Goal: Information Seeking & Learning: Learn about a topic

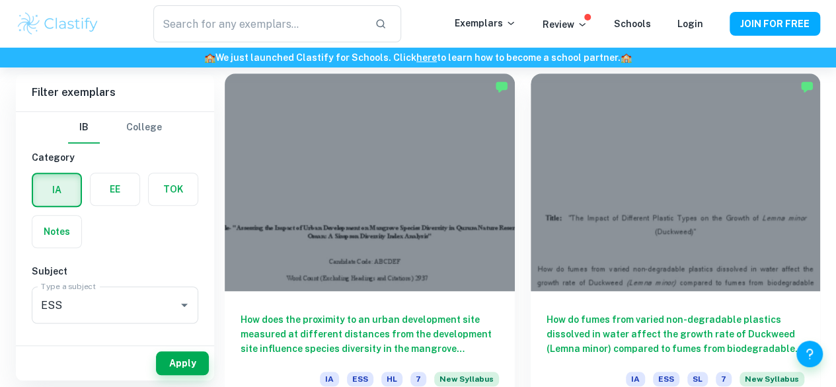
scroll to position [463, 0]
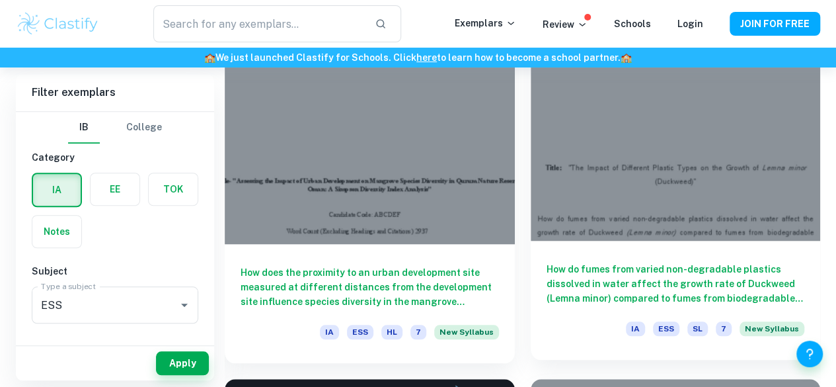
click at [547, 262] on h6 "How do fumes from varied non-degradable plastics dissolved in water affect the …" at bounding box center [676, 284] width 258 height 44
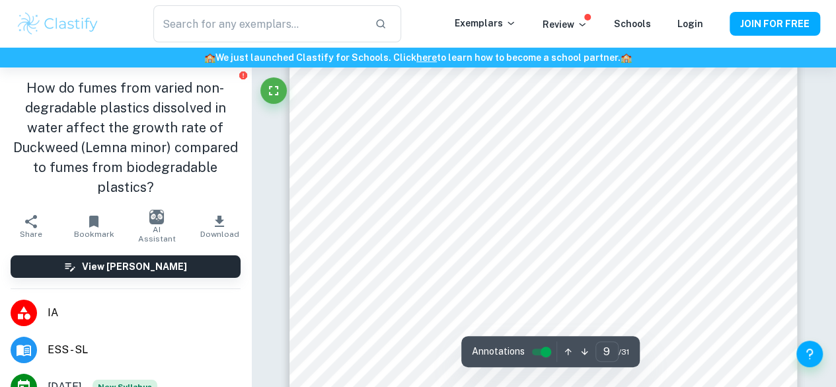
scroll to position [5684, 0]
type input "6"
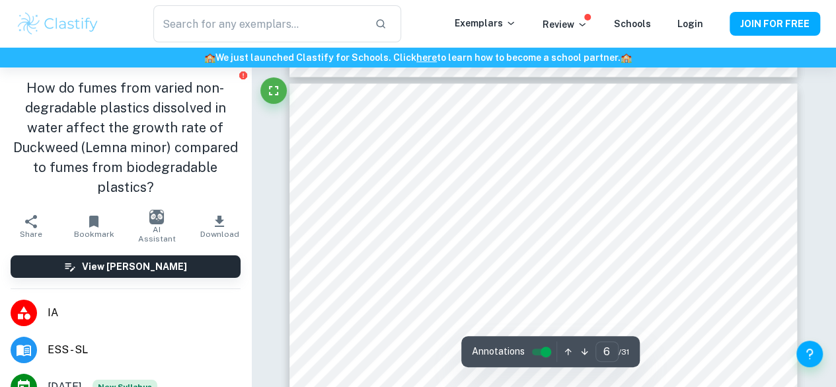
scroll to position [3371, 0]
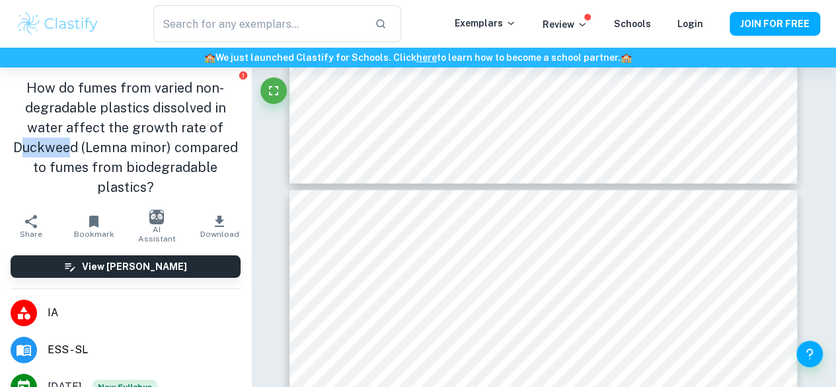
drag, startPoint x: 48, startPoint y: 147, endPoint x: 98, endPoint y: 146, distance: 50.9
click at [98, 146] on h1 "How do fumes from varied non-degradable plastics dissolved in water affect the …" at bounding box center [126, 137] width 230 height 119
click at [59, 145] on h1 "How do fumes from varied non-degradable plastics dissolved in water affect the …" at bounding box center [126, 137] width 230 height 119
click at [46, 147] on h1 "How do fumes from varied non-degradable plastics dissolved in water affect the …" at bounding box center [126, 137] width 230 height 119
drag, startPoint x: 42, startPoint y: 149, endPoint x: 110, endPoint y: 147, distance: 68.1
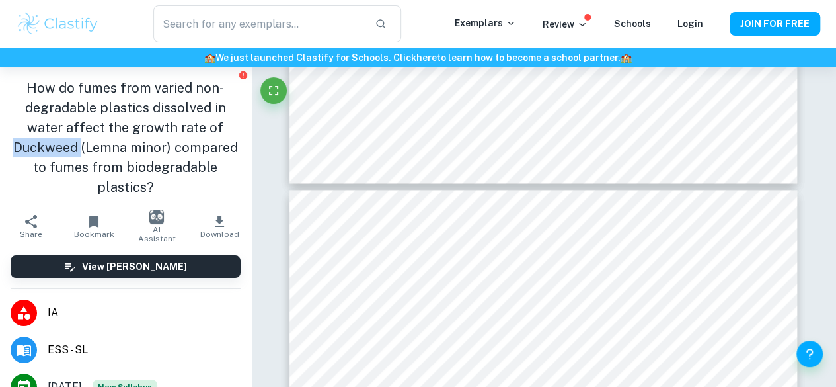
click at [110, 147] on h1 "How do fumes from varied non-degradable plastics dissolved in water affect the …" at bounding box center [126, 137] width 230 height 119
copy h1 "Duckweed"
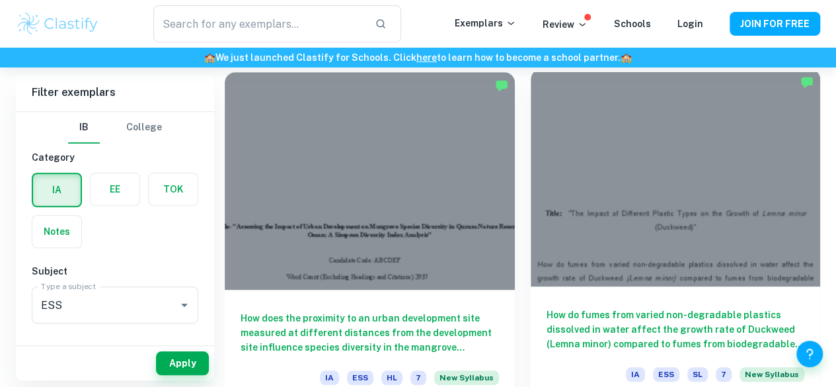
scroll to position [397, 0]
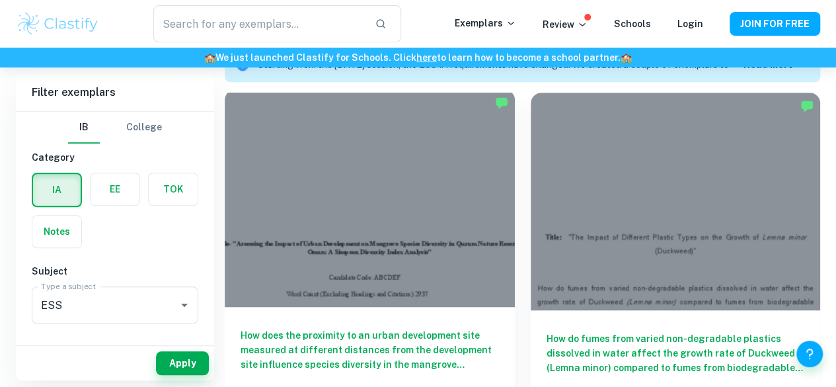
click at [300, 328] on h6 "How does the proximity to an urban development site measured at different dista…" at bounding box center [370, 350] width 258 height 44
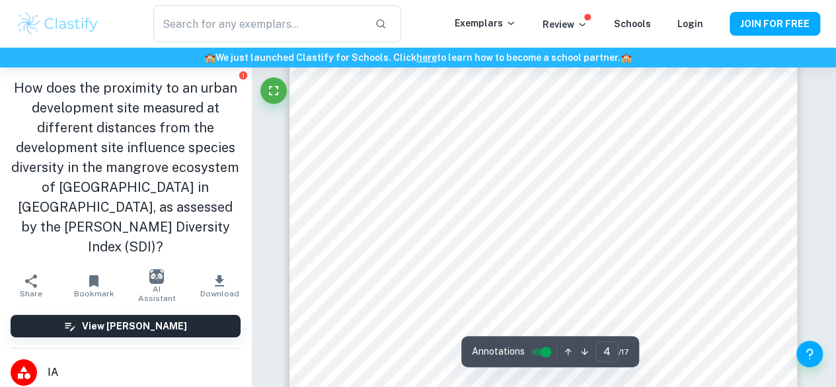
scroll to position [2379, 0]
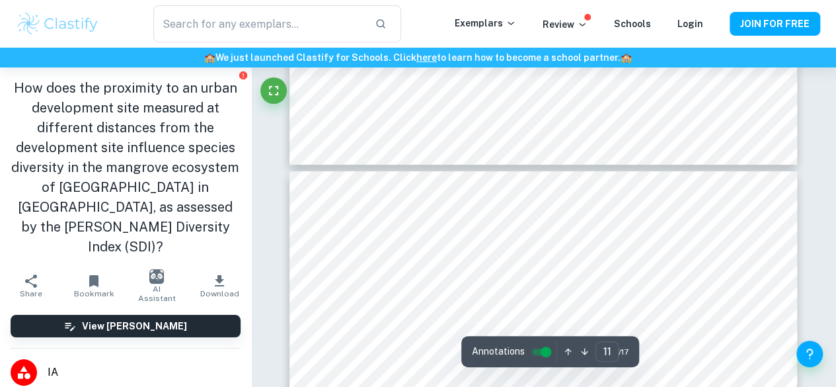
type input "12"
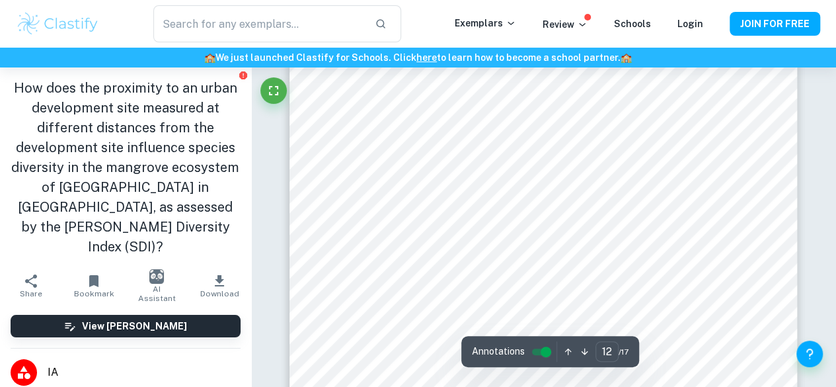
scroll to position [7667, 0]
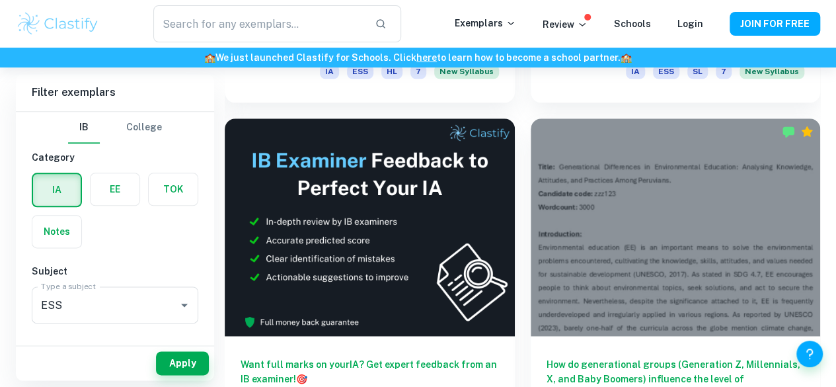
scroll to position [727, 0]
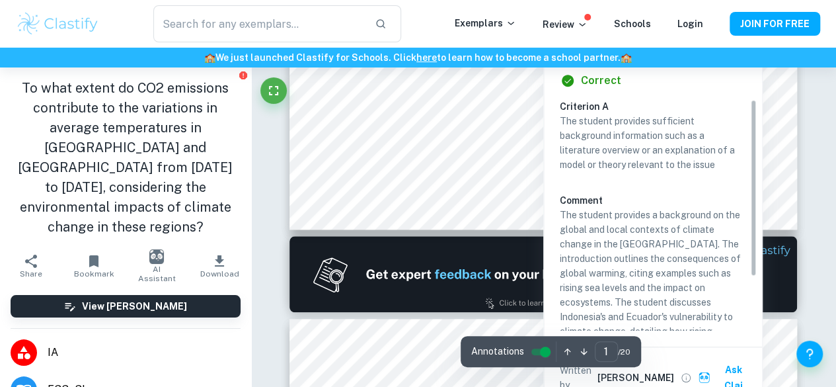
scroll to position [529, 0]
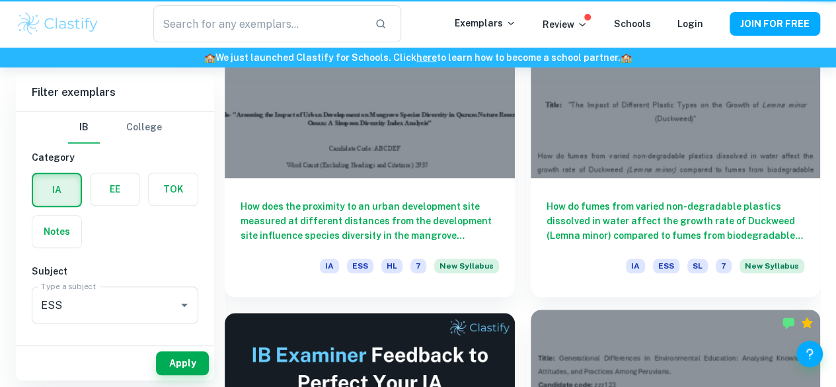
scroll to position [727, 0]
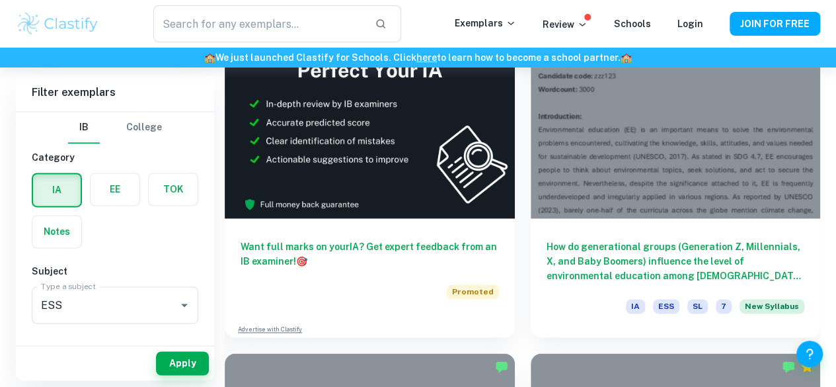
scroll to position [925, 0]
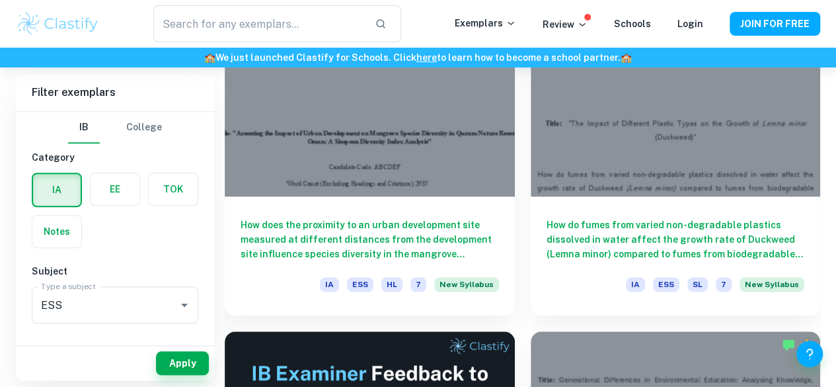
scroll to position [463, 0]
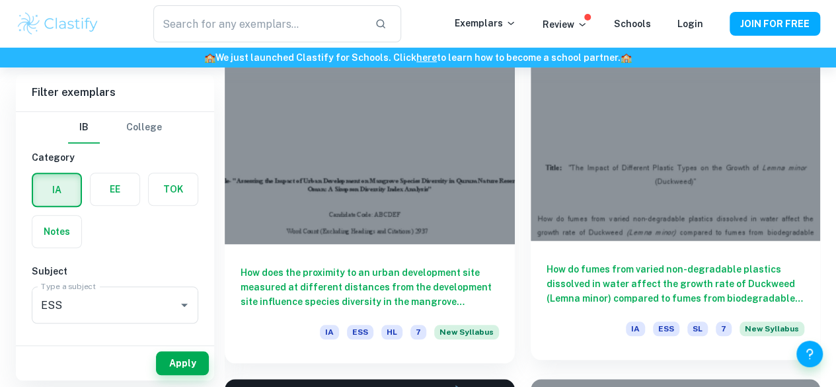
click at [547, 262] on h6 "How do fumes from varied non-degradable plastics dissolved in water affect the …" at bounding box center [676, 284] width 258 height 44
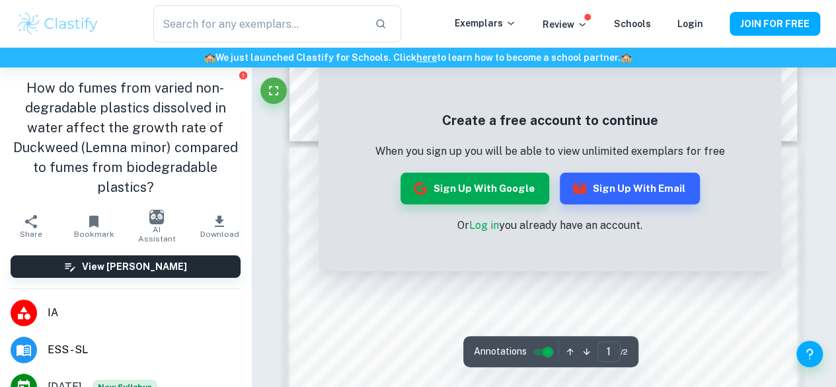
scroll to position [927, 0]
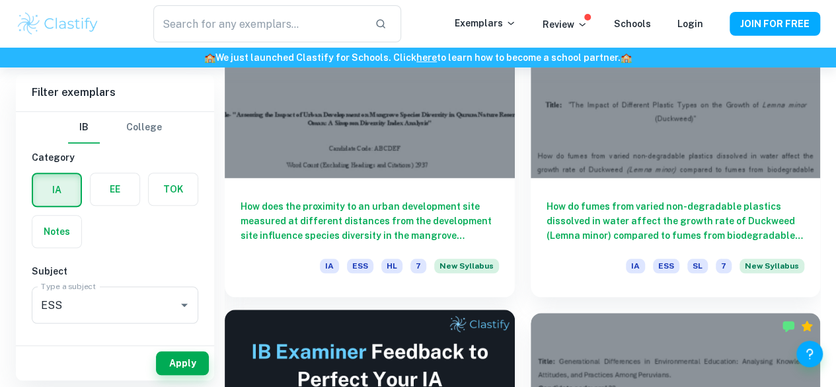
scroll to position [793, 0]
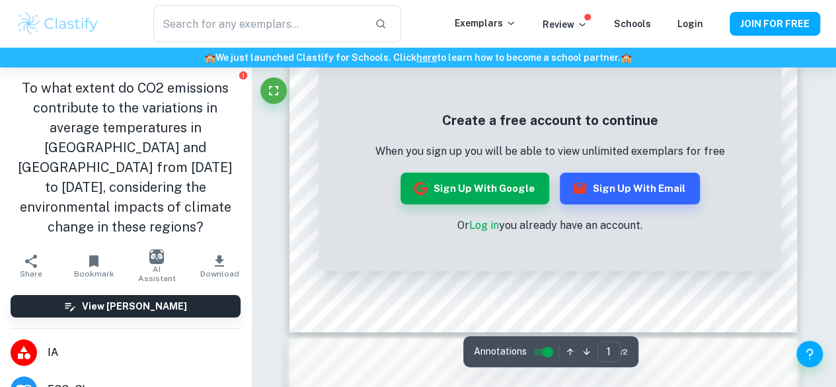
scroll to position [330, 0]
